Goal: Information Seeking & Learning: Learn about a topic

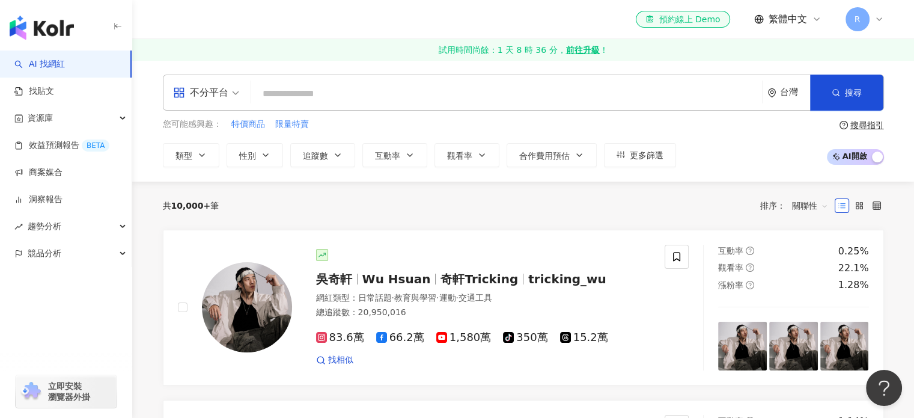
click at [337, 156] on icon "button" at bounding box center [338, 155] width 10 height 10
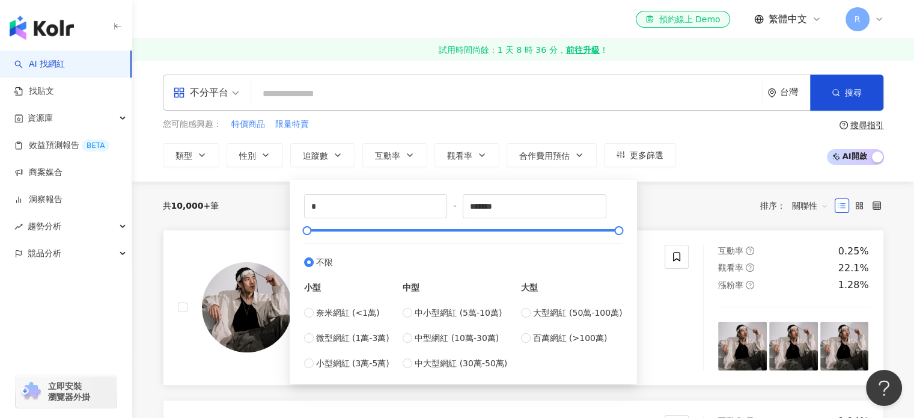
click at [174, 259] on div "吳奇軒 Wu Hsuan 奇軒Tricking tricking_wu 網紅類型 ： 日常話題 · 教育與學習 · 運動 · 交通工具 總追蹤數 ： 20,9…" at bounding box center [433, 308] width 540 height 126
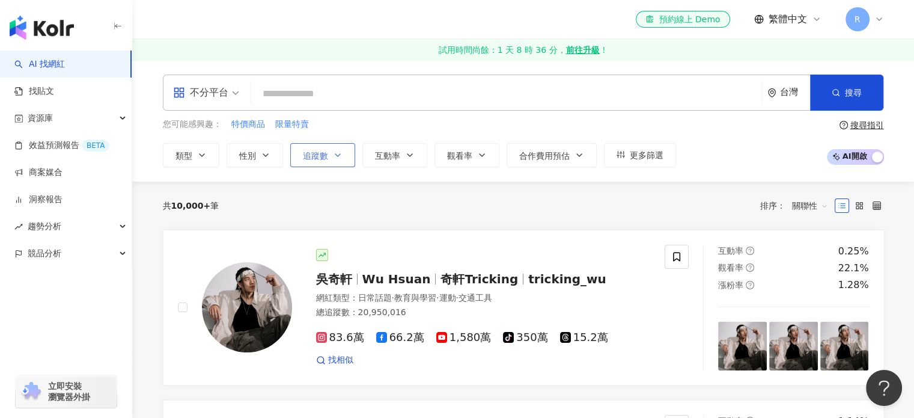
click at [327, 158] on span "追蹤數" at bounding box center [315, 156] width 25 height 10
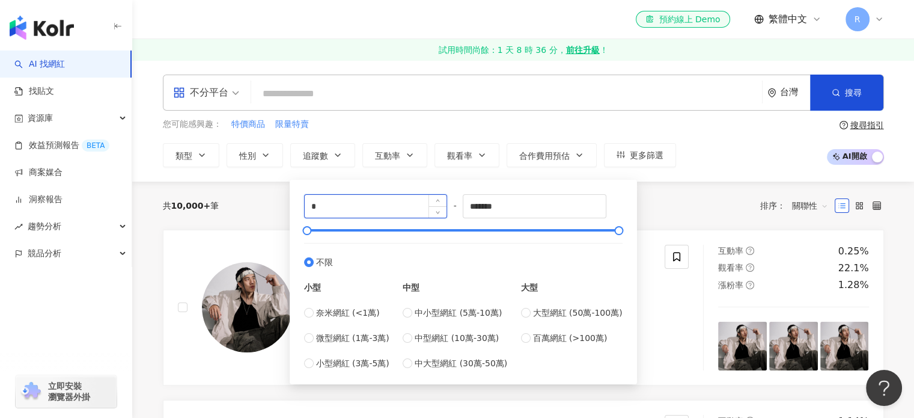
drag, startPoint x: 367, startPoint y: 200, endPoint x: 316, endPoint y: 198, distance: 51.1
click at [316, 198] on input "*" at bounding box center [376, 206] width 142 height 23
drag, startPoint x: 325, startPoint y: 200, endPoint x: 282, endPoint y: 206, distance: 43.2
type input "*"
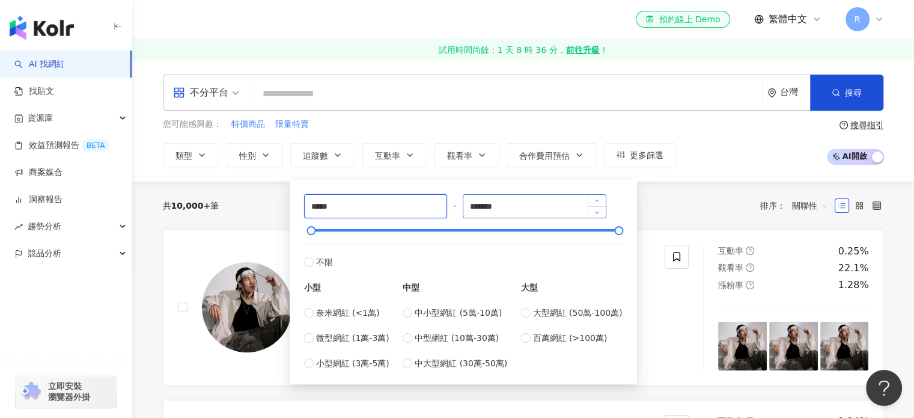
type input "*****"
drag, startPoint x: 522, startPoint y: 204, endPoint x: 431, endPoint y: 195, distance: 91.8
click at [431, 195] on div "***** - ******* 不限 小型 奈米網紅 (<1萬) 微型網紅 (1萬-3萬) 小型網紅 (3萬-5萬) 中型 中小型網紅 (5萬-10萬) 中型…" at bounding box center [463, 281] width 319 height 175
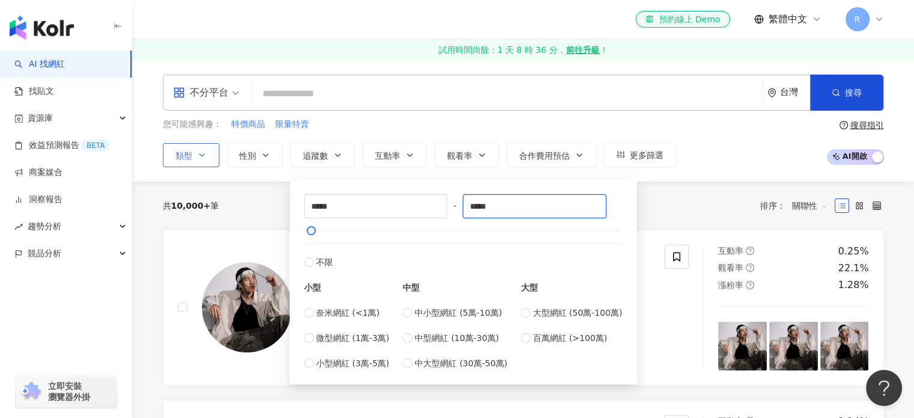
type input "*****"
click at [190, 156] on span "類型" at bounding box center [183, 156] width 17 height 10
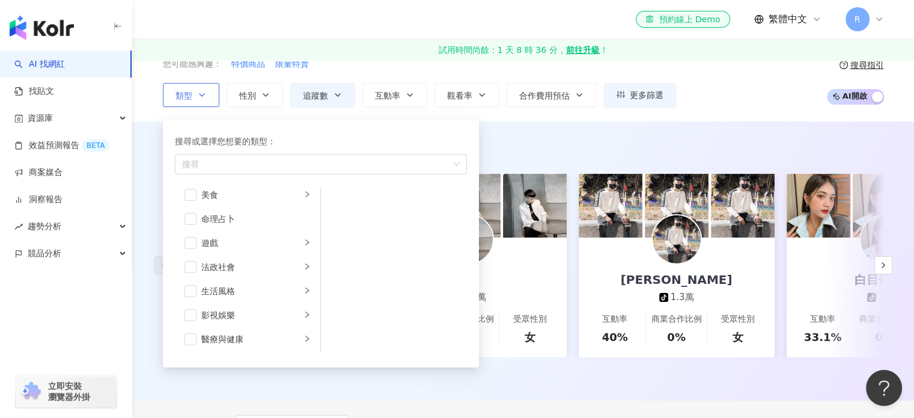
scroll to position [115, 0]
click at [225, 257] on div "美食" at bounding box center [251, 254] width 100 height 13
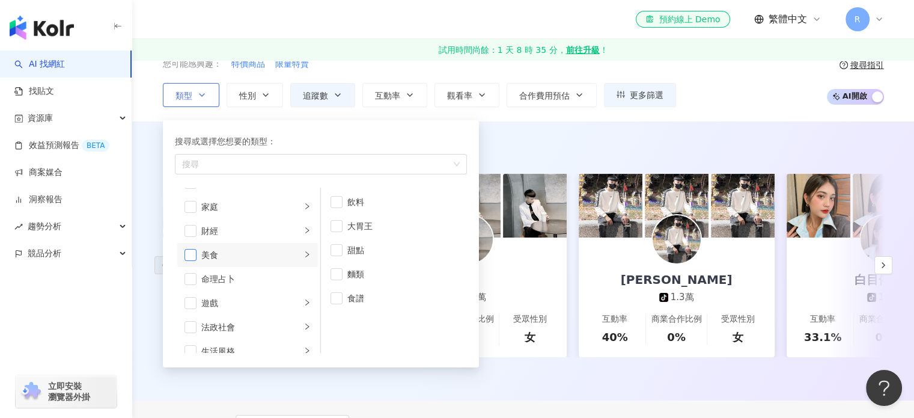
click at [189, 253] on span "button" at bounding box center [190, 255] width 12 height 12
drag, startPoint x: 730, startPoint y: 88, endPoint x: 769, endPoint y: 88, distance: 39.1
click at [730, 88] on div "您可能感興趣： 特價商品 限量特賣 類型 搜尋或選擇您想要的類型： 美食 藝術與娛樂 美妝時尚 氣候和環境 日常話題 教育與學習 家庭 財經 美食 命理占卜 …" at bounding box center [523, 82] width 721 height 49
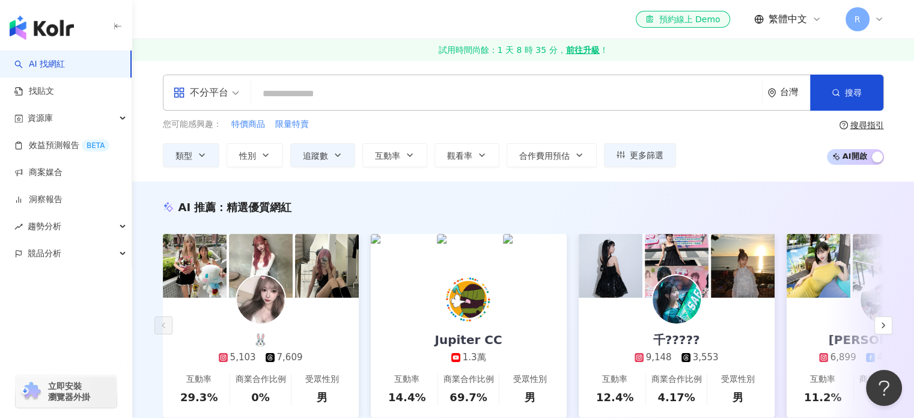
click at [413, 90] on input "search" at bounding box center [506, 93] width 501 height 23
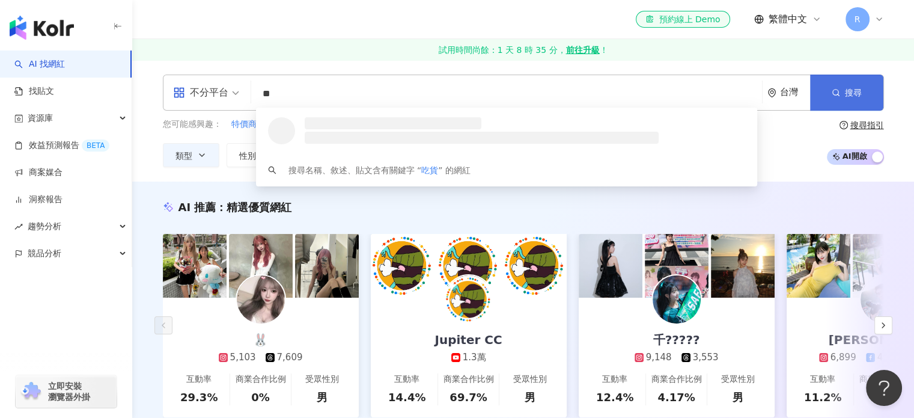
type input "**"
click at [867, 86] on button "搜尋" at bounding box center [846, 93] width 73 height 36
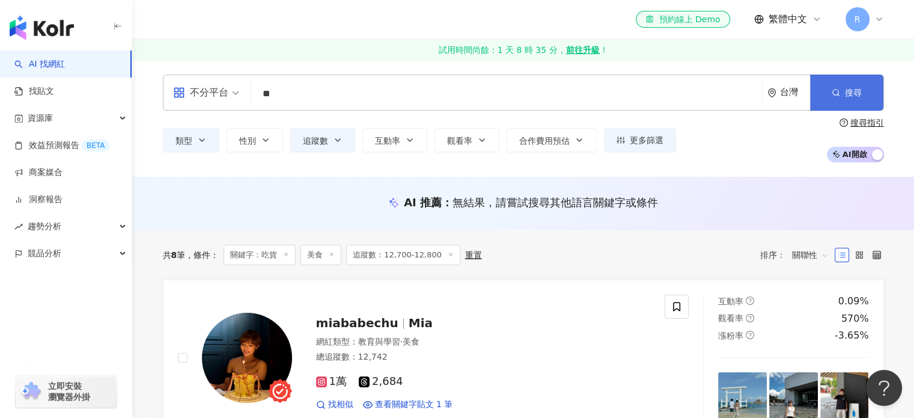
click at [836, 90] on icon "button" at bounding box center [836, 92] width 8 height 8
click at [846, 92] on span "搜尋" at bounding box center [853, 93] width 17 height 10
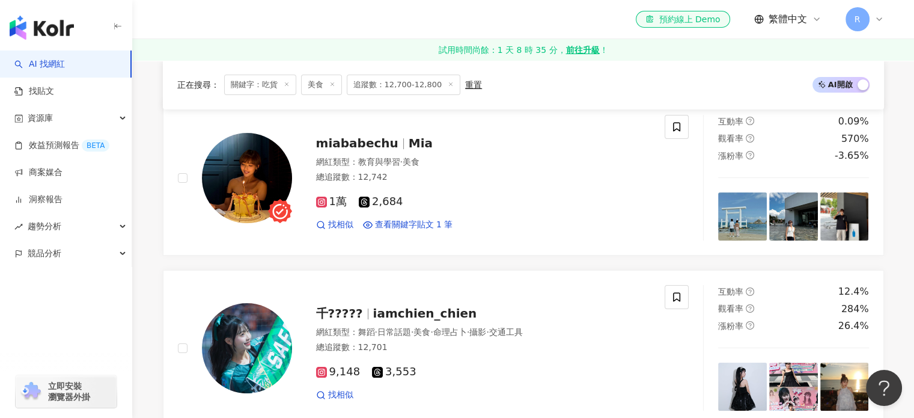
scroll to position [180, 0]
click at [409, 147] on span "Mia" at bounding box center [421, 142] width 24 height 14
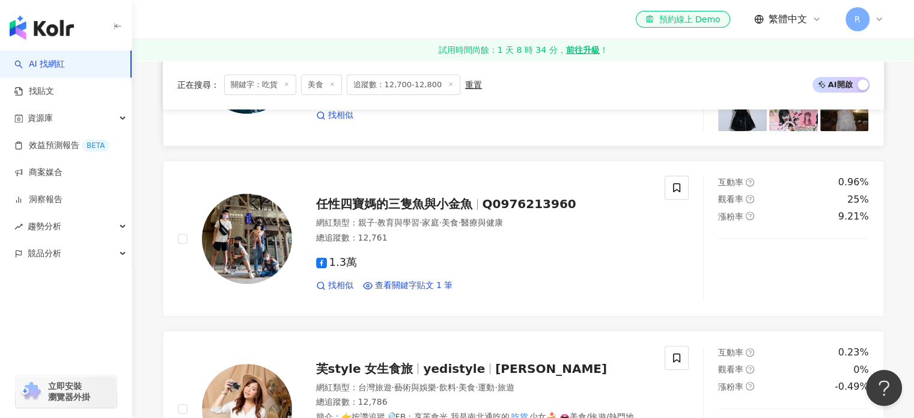
scroll to position [481, 0]
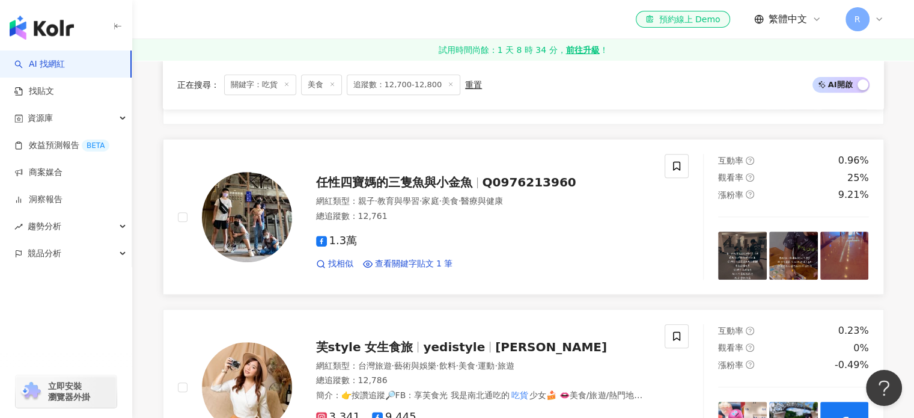
click at [398, 180] on span "任性四寶媽的三隻魚與小金魚" at bounding box center [394, 182] width 156 height 14
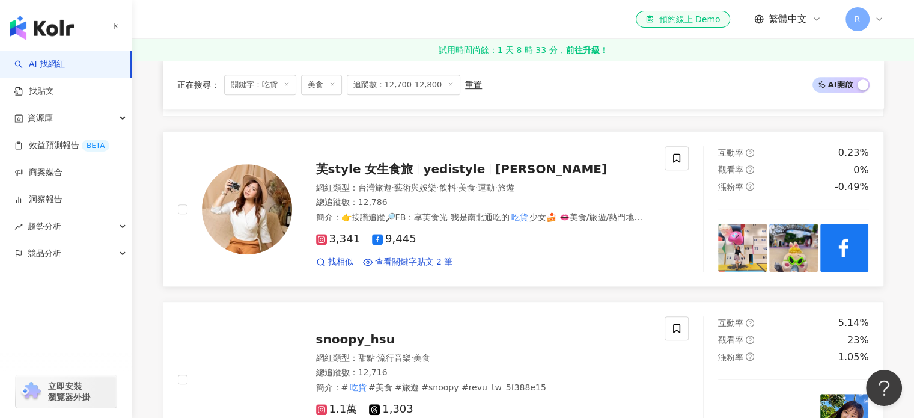
scroll to position [661, 0]
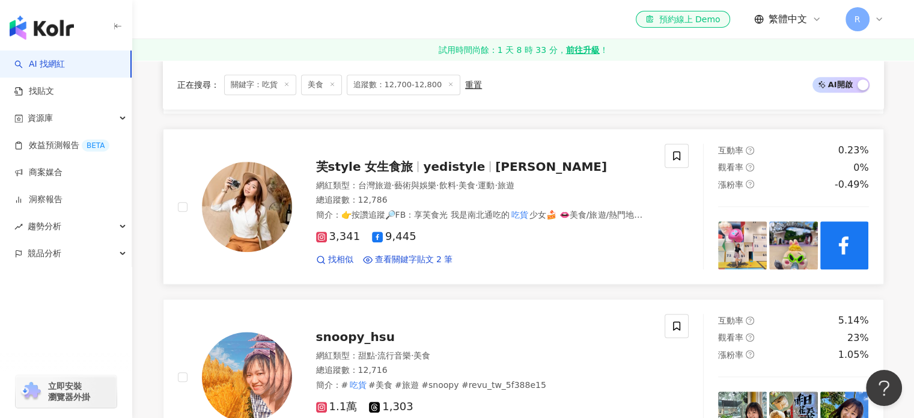
click at [379, 166] on span "芙style 女生食旅" at bounding box center [364, 166] width 97 height 14
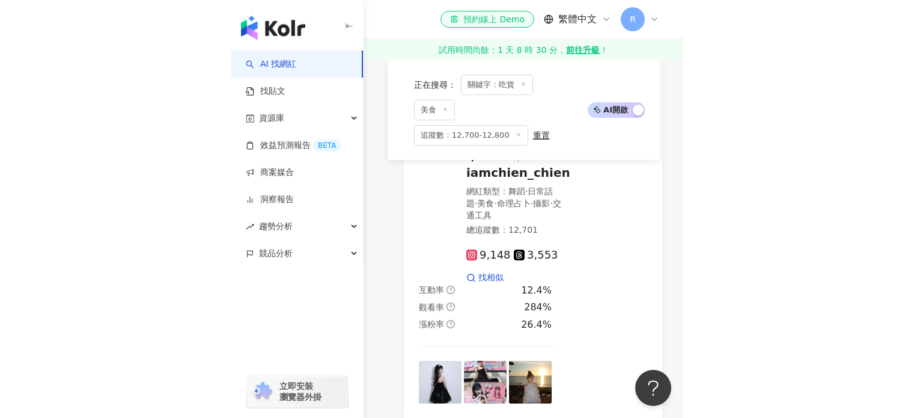
scroll to position [825, 0]
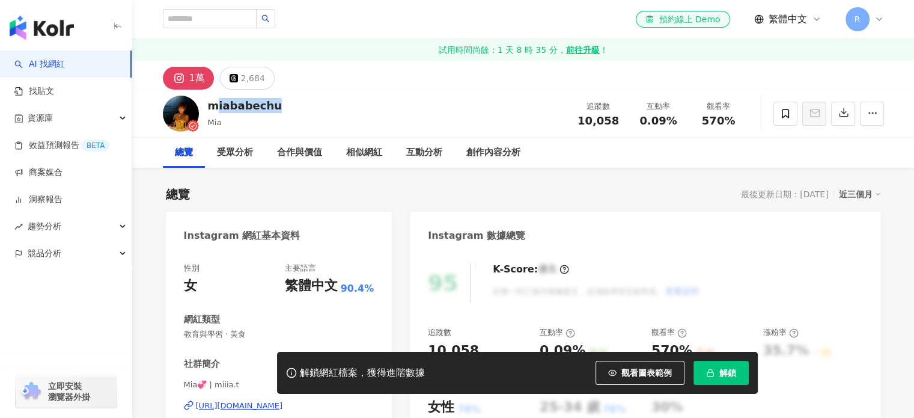
drag, startPoint x: 274, startPoint y: 105, endPoint x: 212, endPoint y: 110, distance: 62.7
click at [209, 109] on div "miababechu Mia 追蹤數 10,058 互動率 0.09% 觀看率 570%" at bounding box center [523, 113] width 769 height 47
copy div "miababechu"
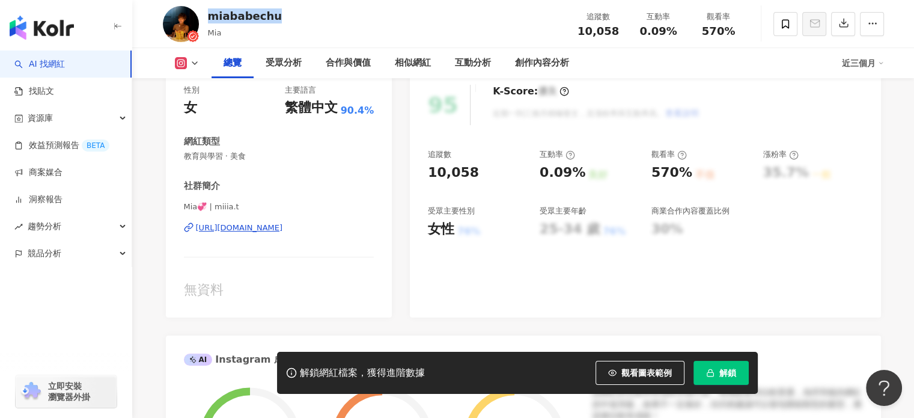
scroll to position [180, 0]
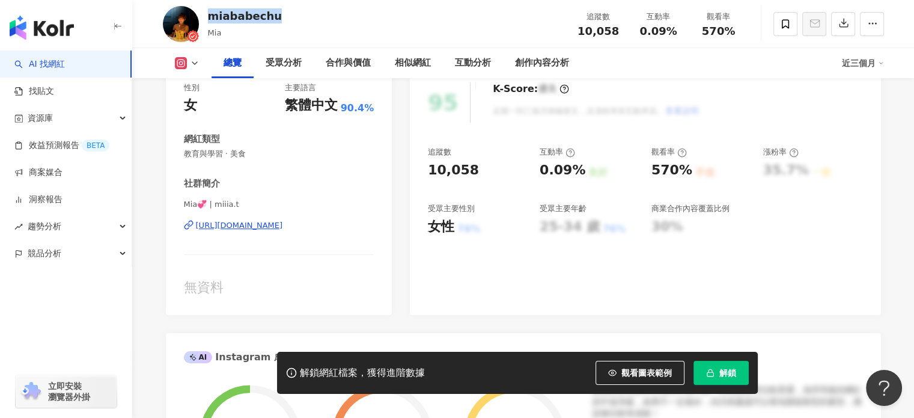
click at [255, 227] on div "https://www.instagram.com/miiia.t/" at bounding box center [239, 225] width 87 height 11
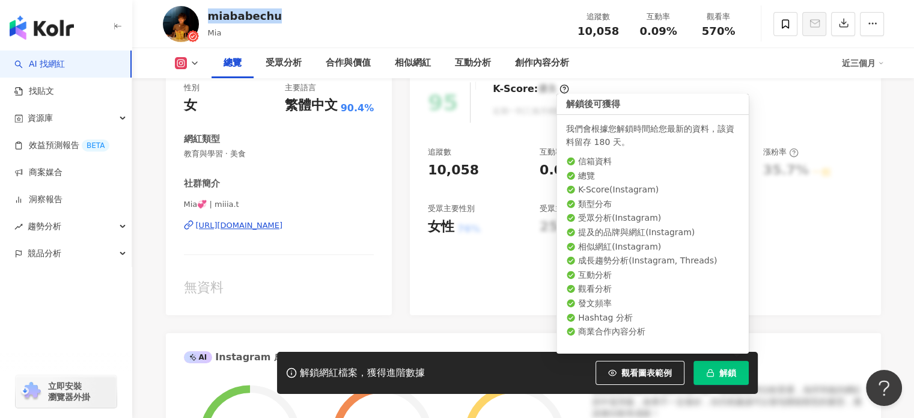
click at [731, 368] on span "解鎖" at bounding box center [727, 373] width 17 height 10
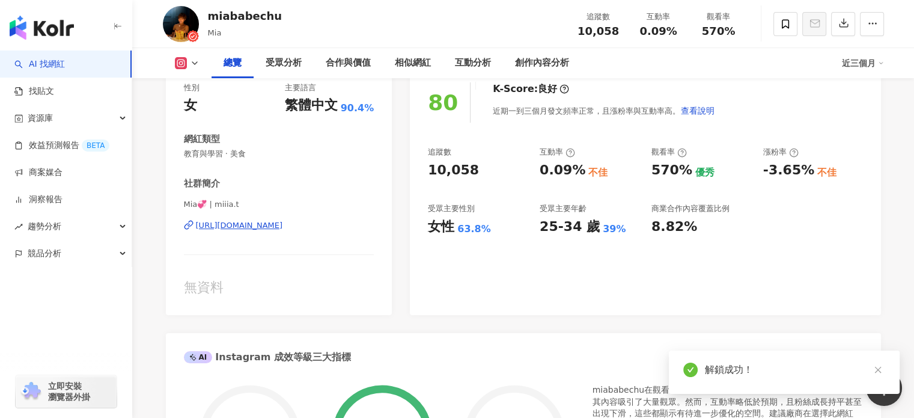
click at [368, 186] on div "社群簡介" at bounding box center [279, 183] width 191 height 13
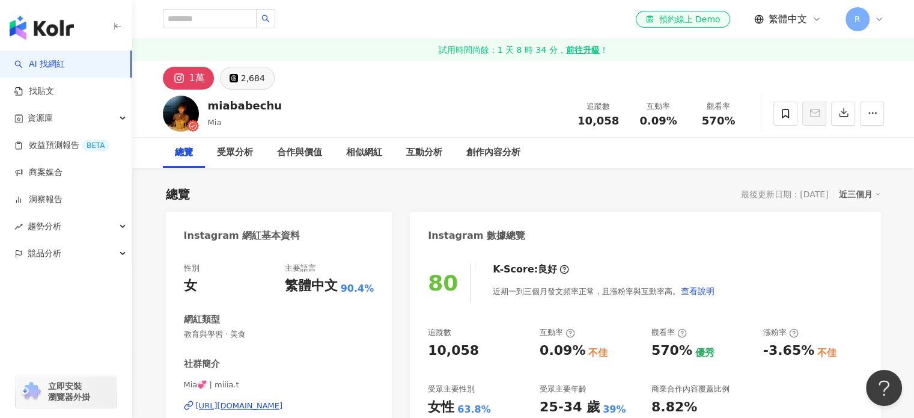
click at [248, 85] on div "2,684" at bounding box center [253, 78] width 24 height 17
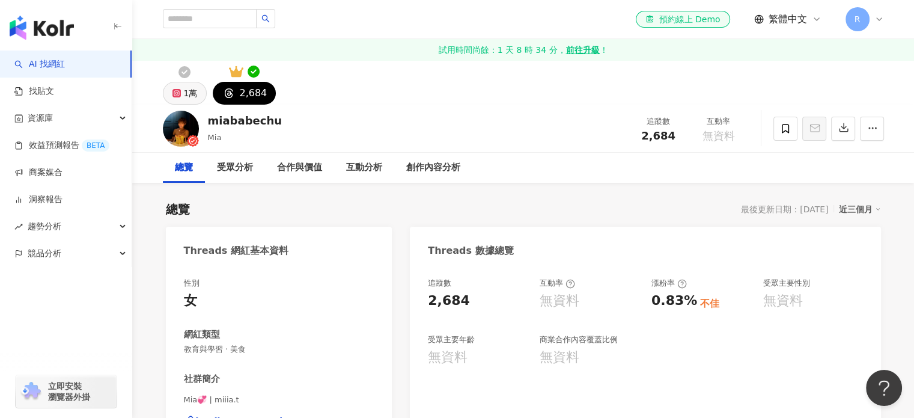
click at [191, 96] on div "1萬" at bounding box center [191, 93] width 14 height 17
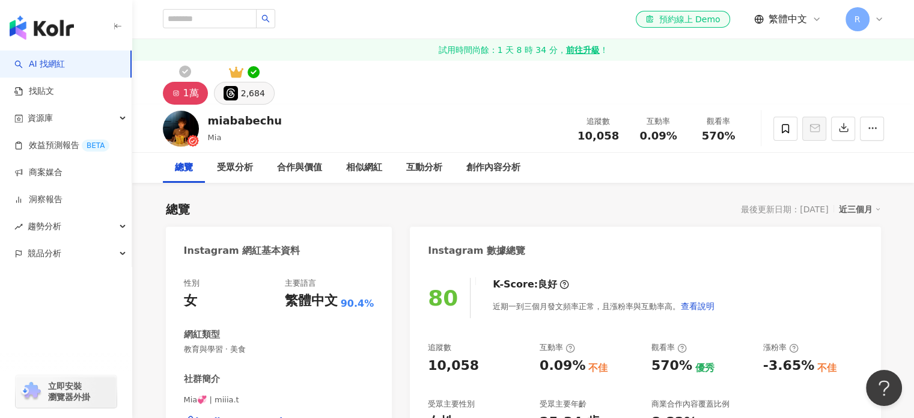
scroll to position [180, 0]
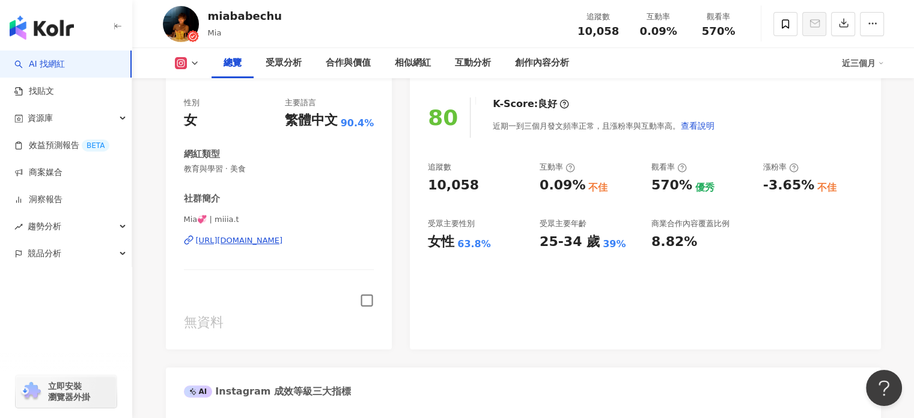
click at [365, 300] on icon "button" at bounding box center [367, 300] width 14 height 14
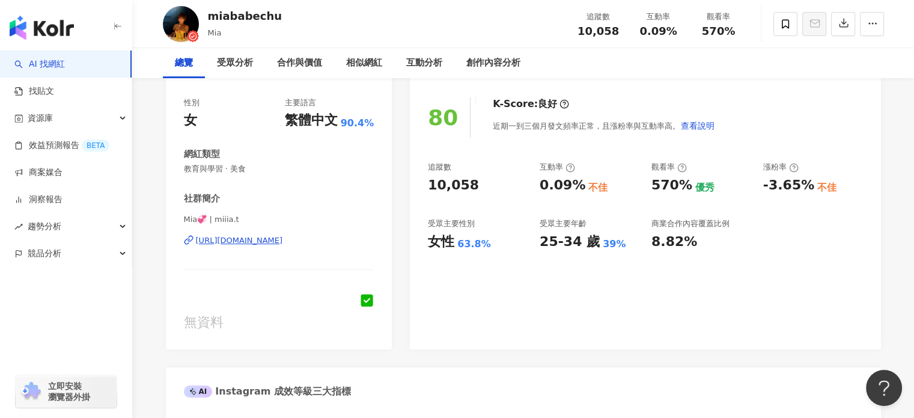
scroll to position [0, 0]
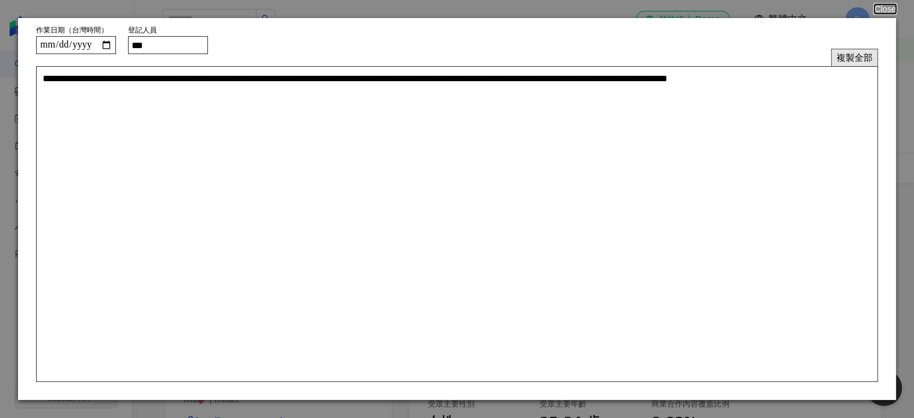
click at [841, 56] on button "複製全部" at bounding box center [854, 57] width 47 height 17
click at [883, 10] on button "Close" at bounding box center [885, 9] width 22 height 10
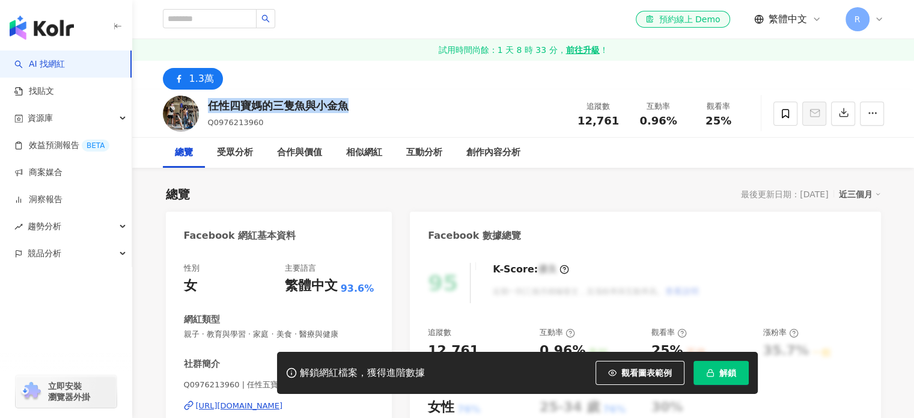
drag, startPoint x: 309, startPoint y: 110, endPoint x: 209, endPoint y: 111, distance: 101.0
click at [209, 111] on div "任性四寶媽的三隻魚與小金魚 Q0976213960 追蹤數 12,761 互動率 0.96% 觀看率 25%" at bounding box center [523, 113] width 769 height 47
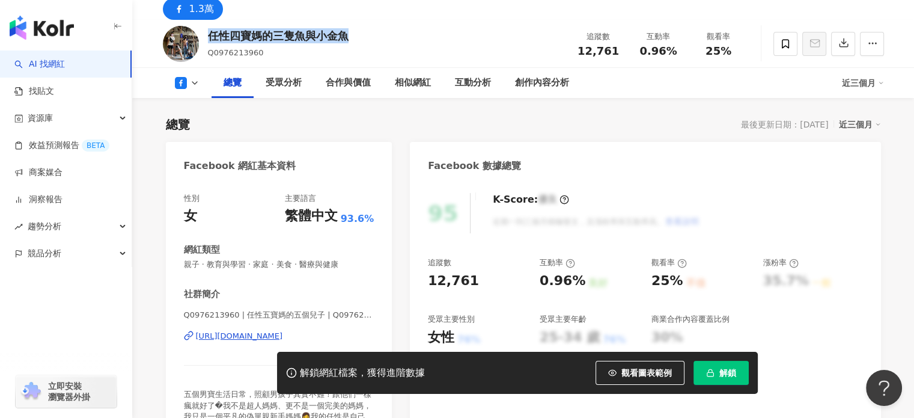
scroll to position [240, 0]
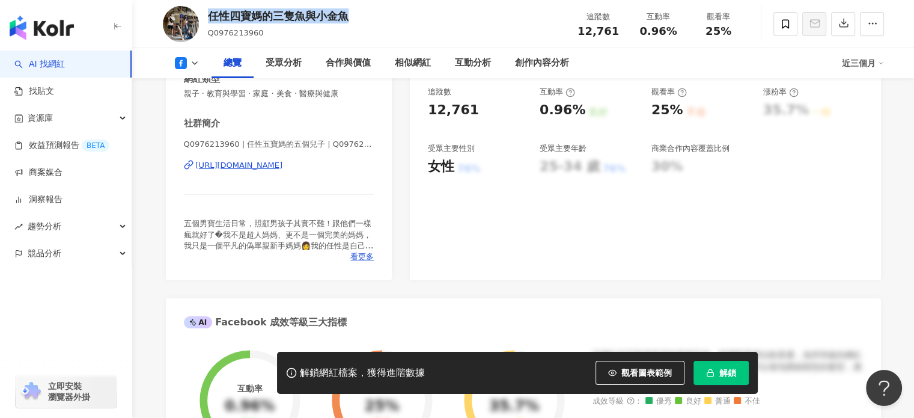
click at [263, 167] on div "[URL][DOMAIN_NAME]" at bounding box center [239, 165] width 87 height 11
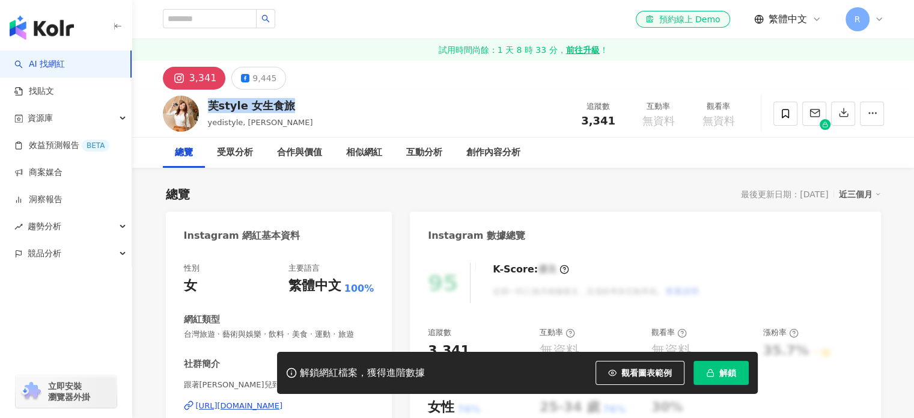
drag, startPoint x: 292, startPoint y: 111, endPoint x: 210, endPoint y: 109, distance: 82.4
click at [210, 109] on div "芙style 女生食旅 yedistyle, 芙菲兒 追蹤數 3,341 互動率 無資料 觀看率 無資料" at bounding box center [523, 113] width 769 height 47
copy div "芙style 女生食旅"
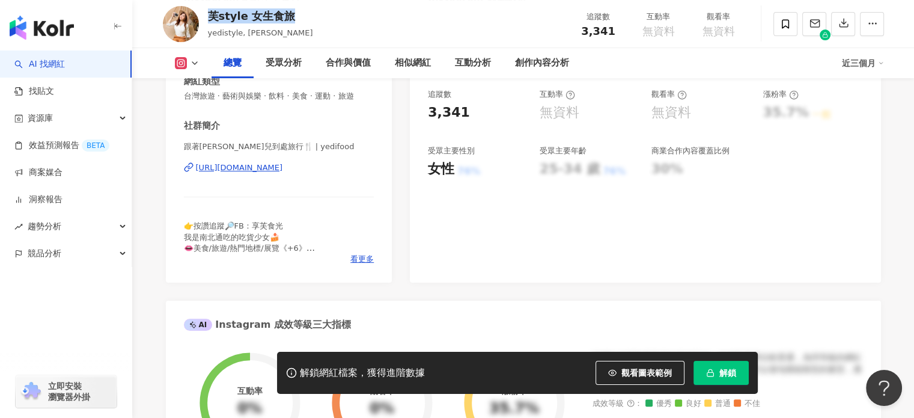
scroll to position [240, 0]
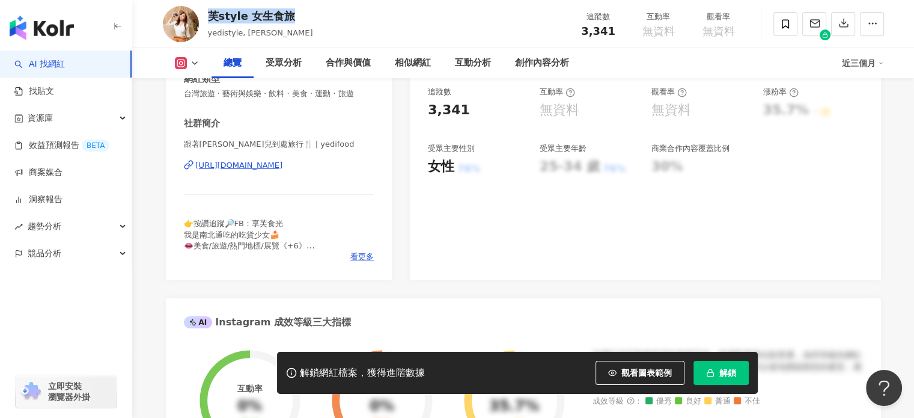
click at [266, 165] on div "https://www.instagram.com/yedifood/" at bounding box center [239, 165] width 87 height 11
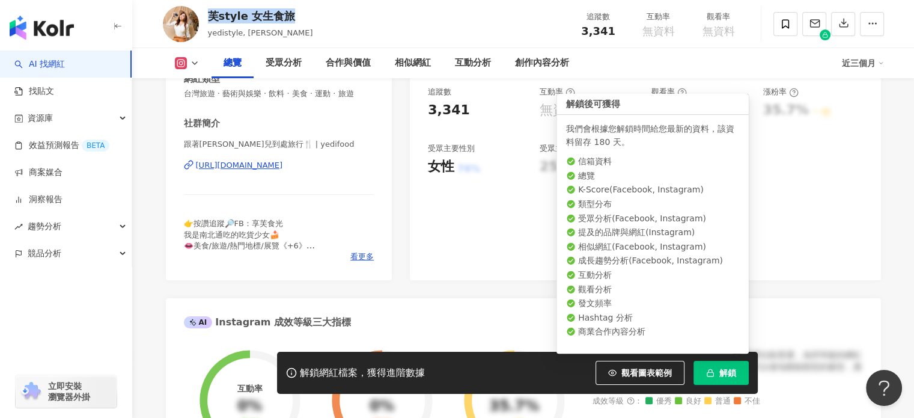
click at [717, 377] on button "解鎖" at bounding box center [720, 373] width 55 height 24
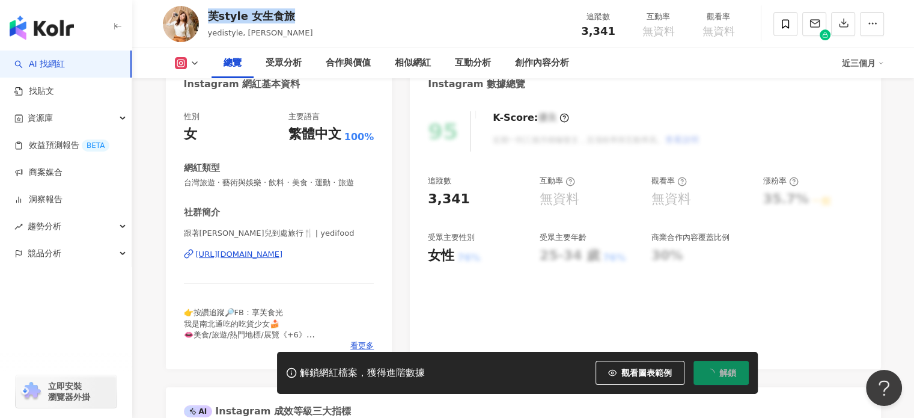
scroll to position [0, 0]
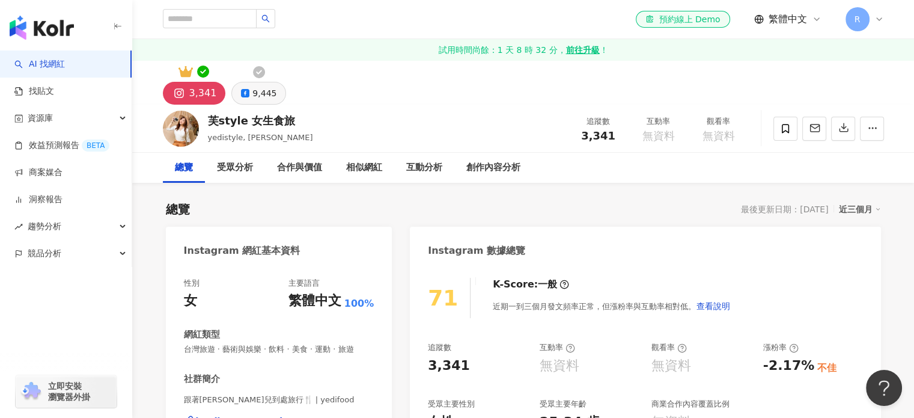
click at [257, 85] on div "9,445" at bounding box center [264, 93] width 24 height 17
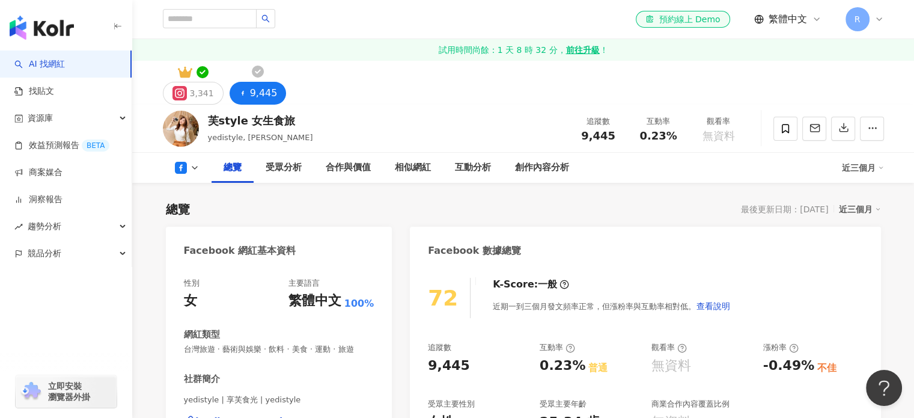
scroll to position [300, 0]
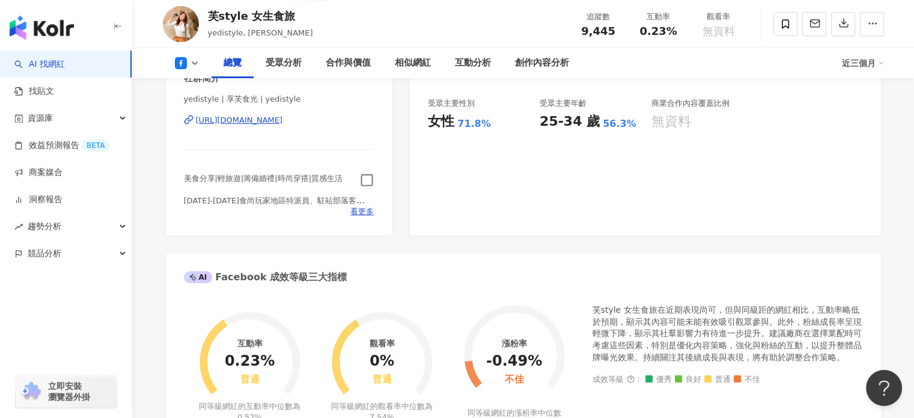
click at [283, 126] on div "https://www.facebook.com/296071727174021" at bounding box center [239, 120] width 87 height 11
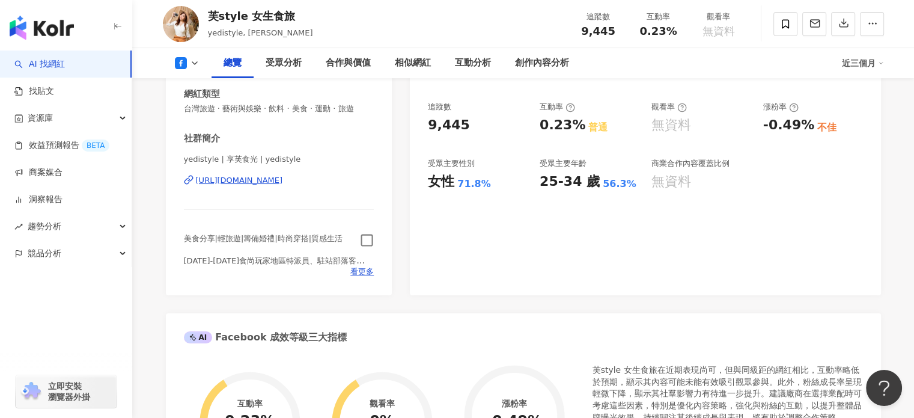
click at [363, 238] on icon "button" at bounding box center [367, 240] width 14 height 14
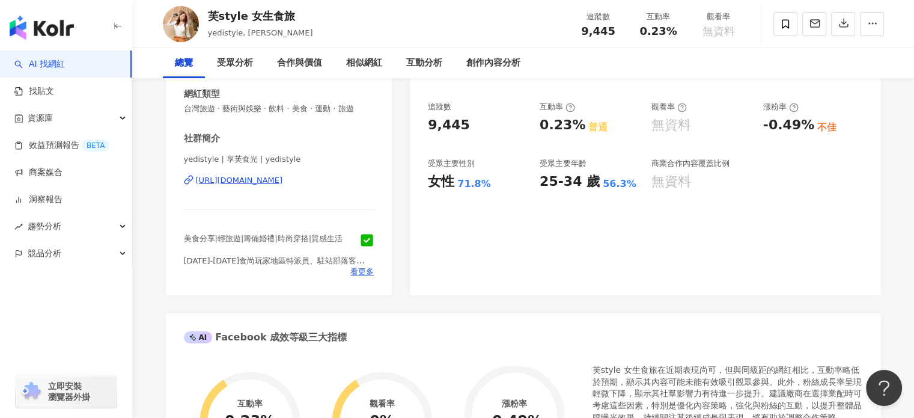
scroll to position [0, 0]
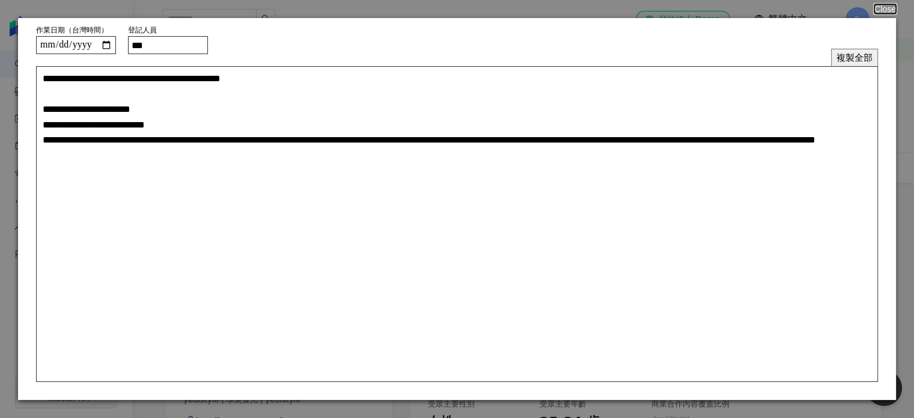
drag, startPoint x: 861, startPoint y: 59, endPoint x: 824, endPoint y: 53, distance: 37.1
click at [859, 59] on button "複製全部" at bounding box center [854, 57] width 47 height 17
